Goal: Information Seeking & Learning: Check status

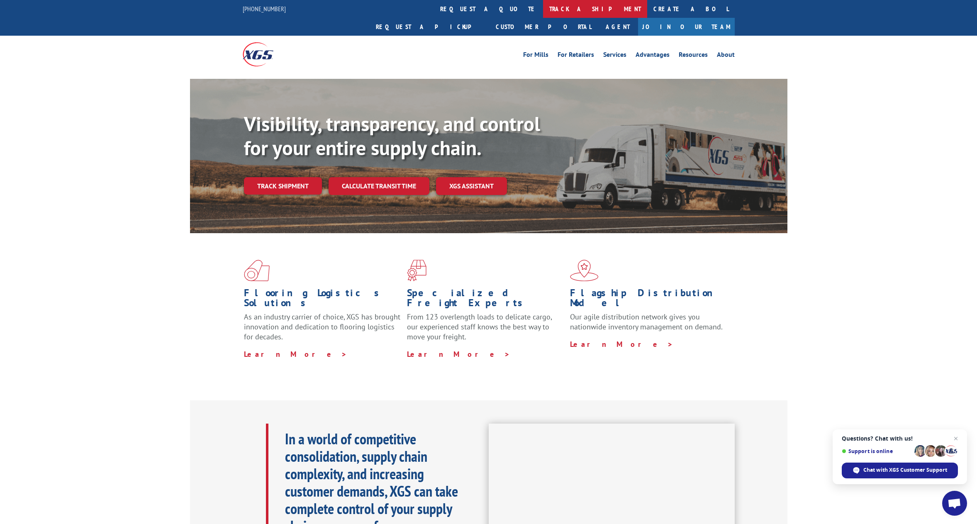
click at [543, 8] on link "track a shipment" at bounding box center [595, 9] width 104 height 18
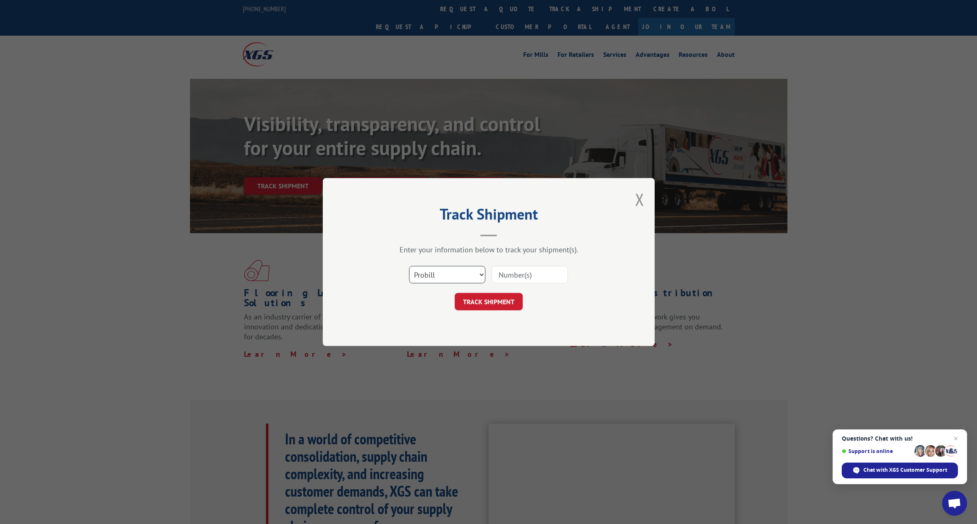
click at [479, 267] on select "Select category... Probill BOL PO" at bounding box center [447, 274] width 76 height 17
select select "bol"
click at [409, 266] on select "Select category... Probill BOL PO" at bounding box center [447, 274] width 76 height 17
click at [514, 276] on input at bounding box center [530, 274] width 76 height 17
paste input "6000319"
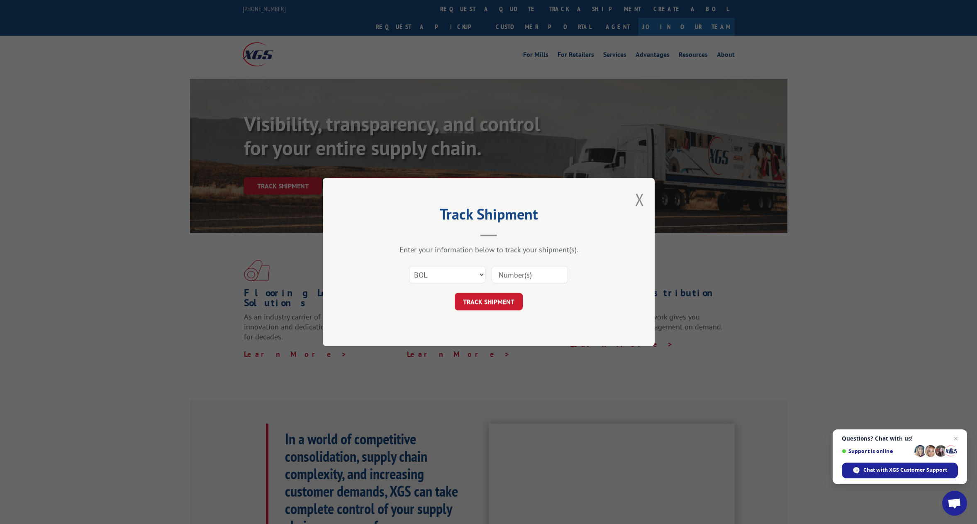
type input "6000319"
click button "TRACK SHIPMENT" at bounding box center [489, 301] width 68 height 17
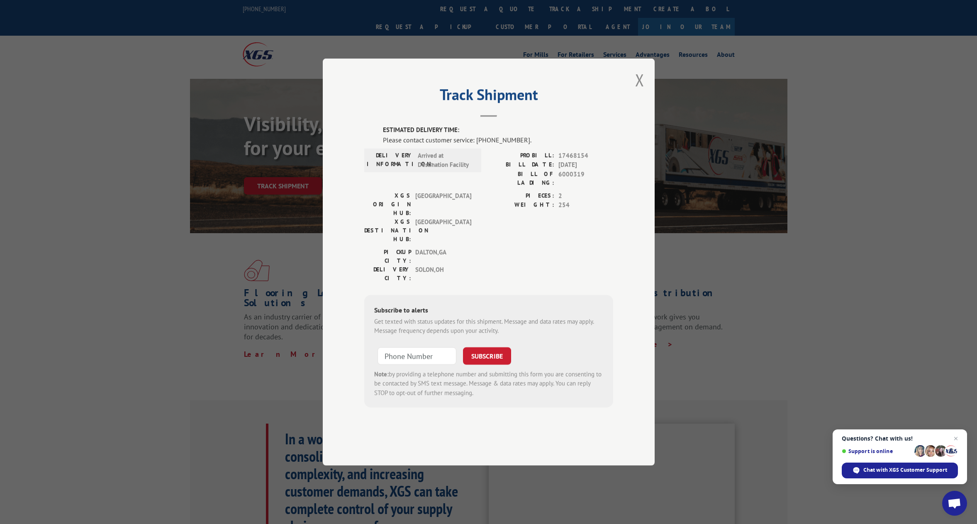
click at [644, 91] on button "Close modal" at bounding box center [639, 80] width 9 height 22
